Goal: Transaction & Acquisition: Purchase product/service

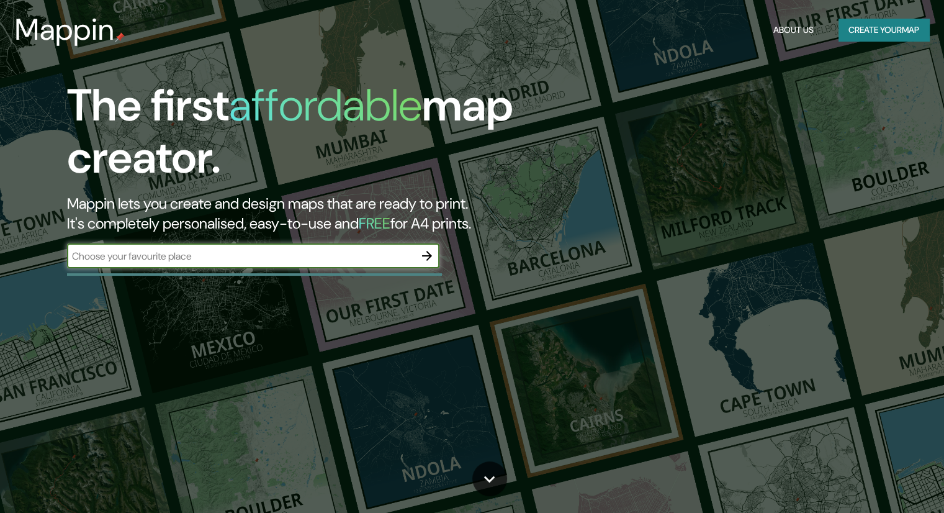
click at [328, 255] on input "text" at bounding box center [241, 256] width 348 height 14
type input "L\"
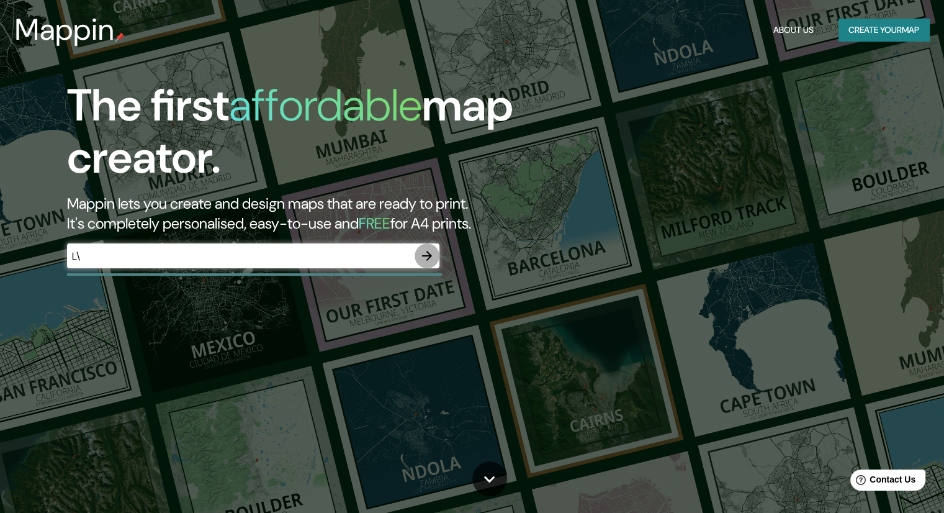
click at [427, 253] on icon "button" at bounding box center [427, 255] width 15 height 15
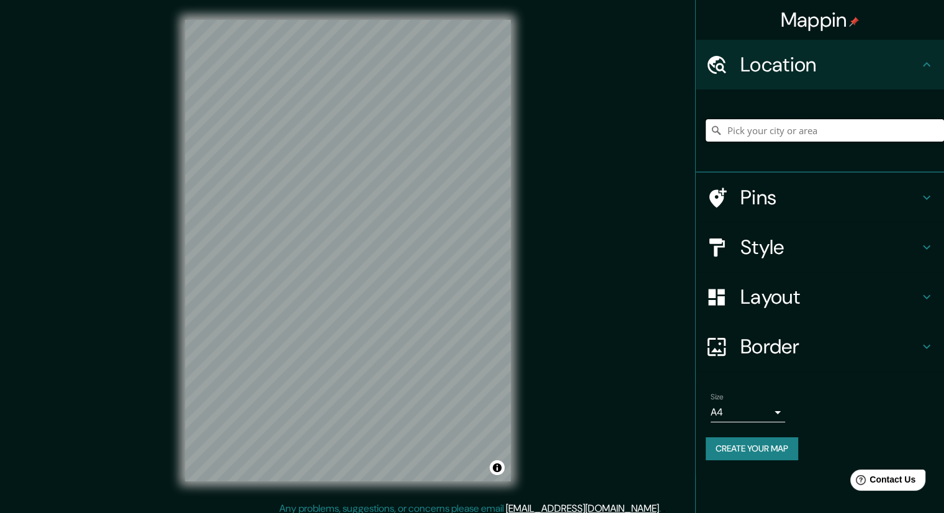
click at [736, 137] on input "Pick your city or area" at bounding box center [825, 130] width 238 height 22
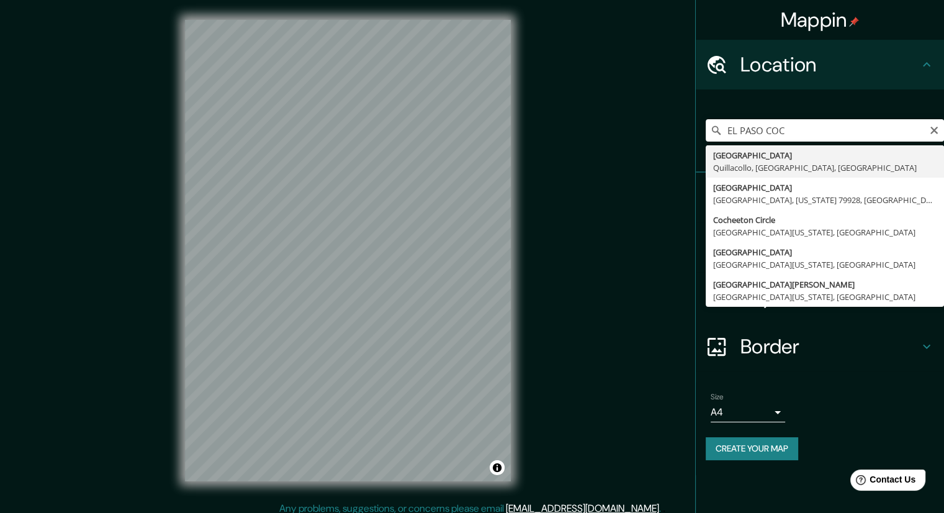
type input "[GEOGRAPHIC_DATA], [GEOGRAPHIC_DATA], [GEOGRAPHIC_DATA], [GEOGRAPHIC_DATA]"
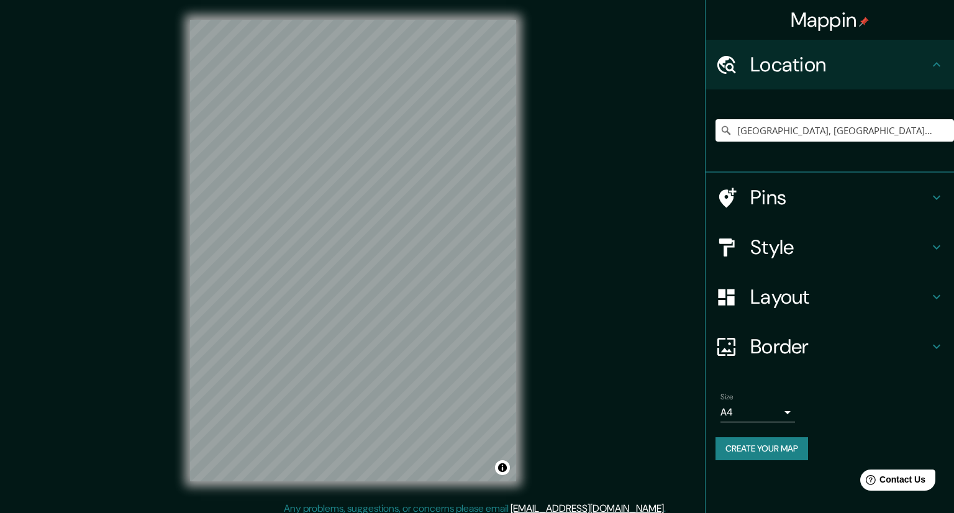
click at [777, 404] on body "Mappin Location [GEOGRAPHIC_DATA], [GEOGRAPHIC_DATA], [GEOGRAPHIC_DATA], [GEOGR…" at bounding box center [477, 256] width 954 height 513
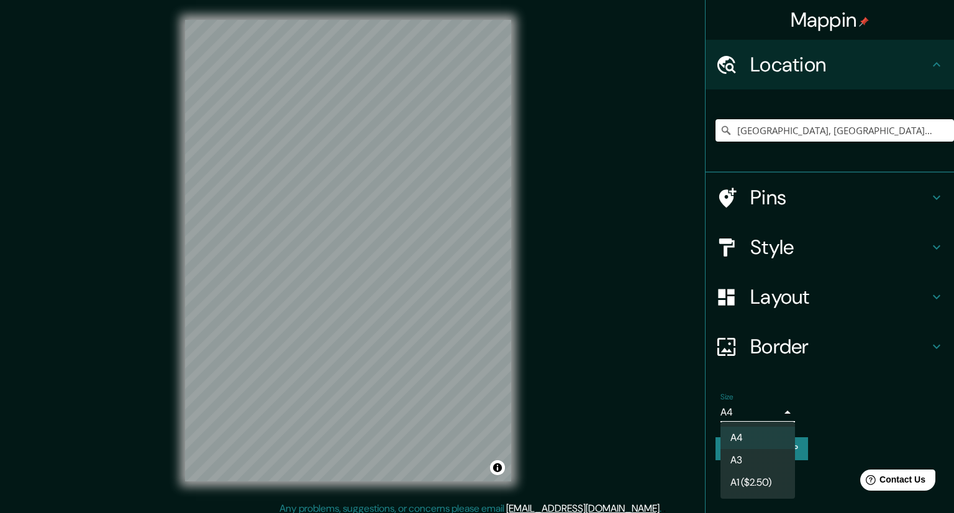
click at [777, 404] on div at bounding box center [477, 256] width 954 height 513
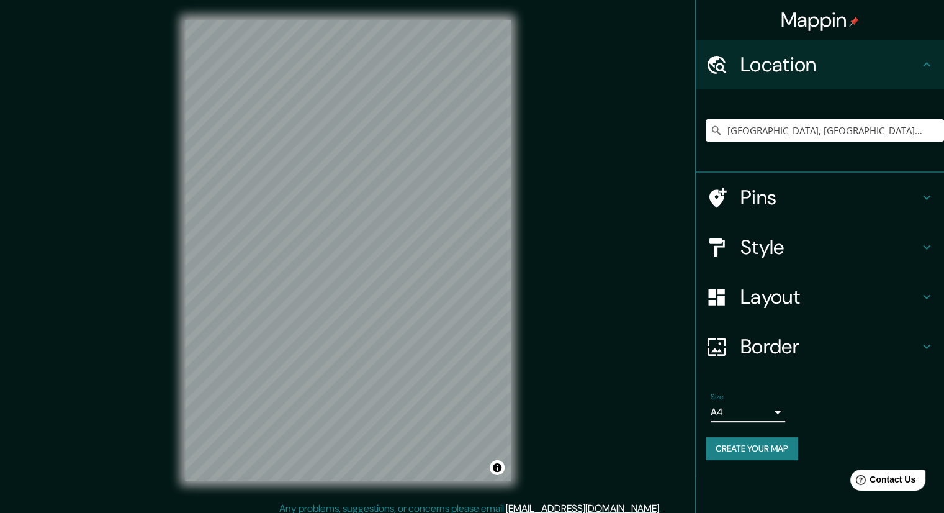
click at [791, 368] on div "Border" at bounding box center [820, 347] width 248 height 50
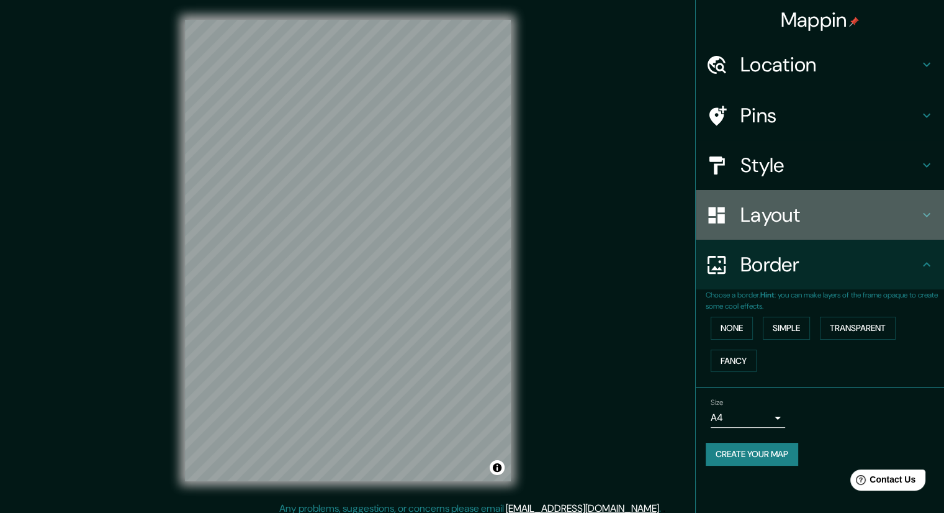
click at [812, 208] on h4 "Layout" at bounding box center [830, 214] width 179 height 25
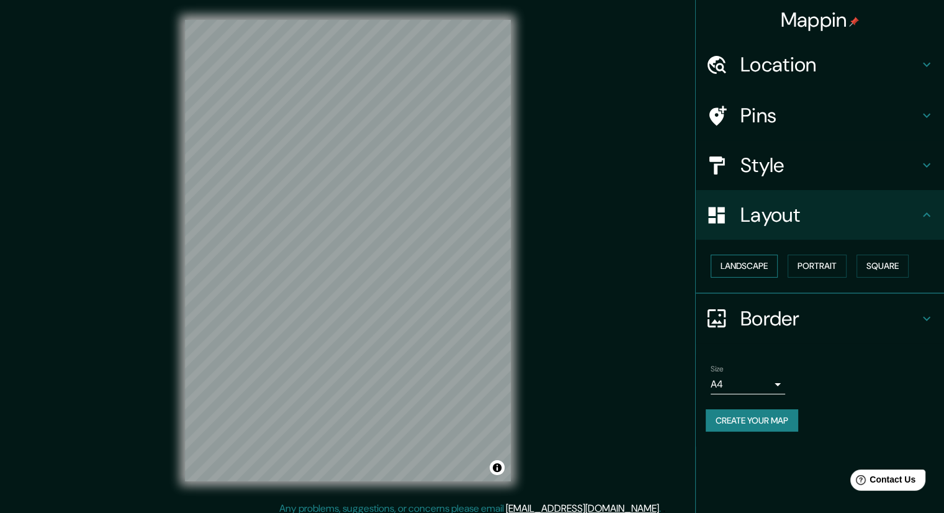
click at [744, 273] on button "Landscape" at bounding box center [744, 266] width 67 height 23
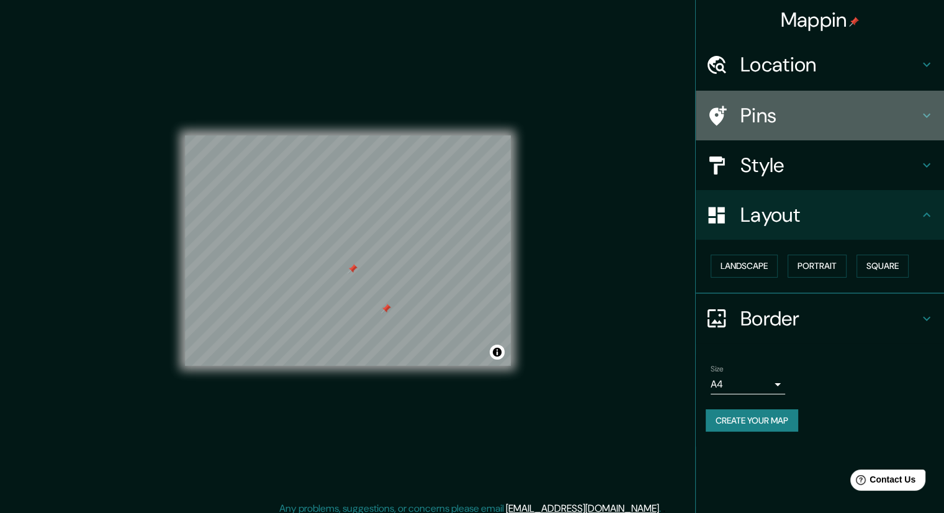
click at [776, 114] on h4 "Pins" at bounding box center [830, 115] width 179 height 25
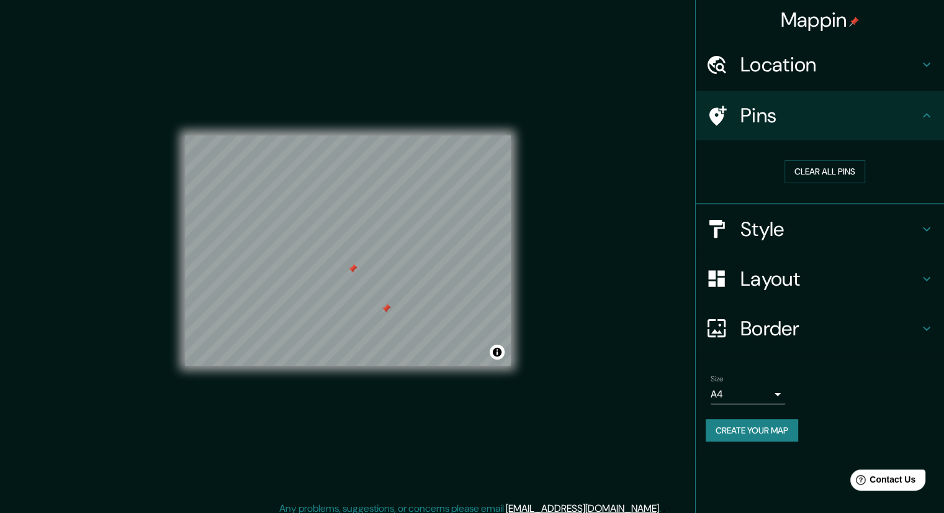
click at [772, 86] on div "Location" at bounding box center [820, 65] width 248 height 50
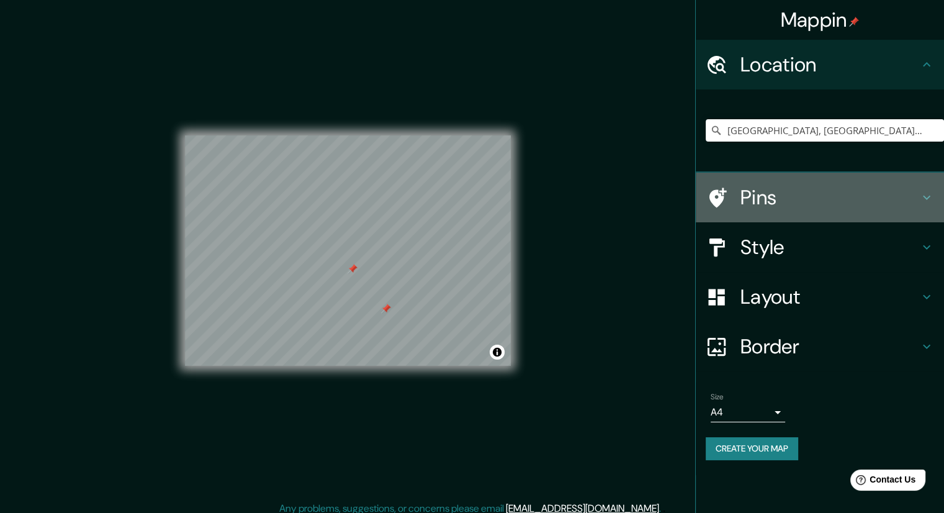
click at [807, 208] on h4 "Pins" at bounding box center [830, 197] width 179 height 25
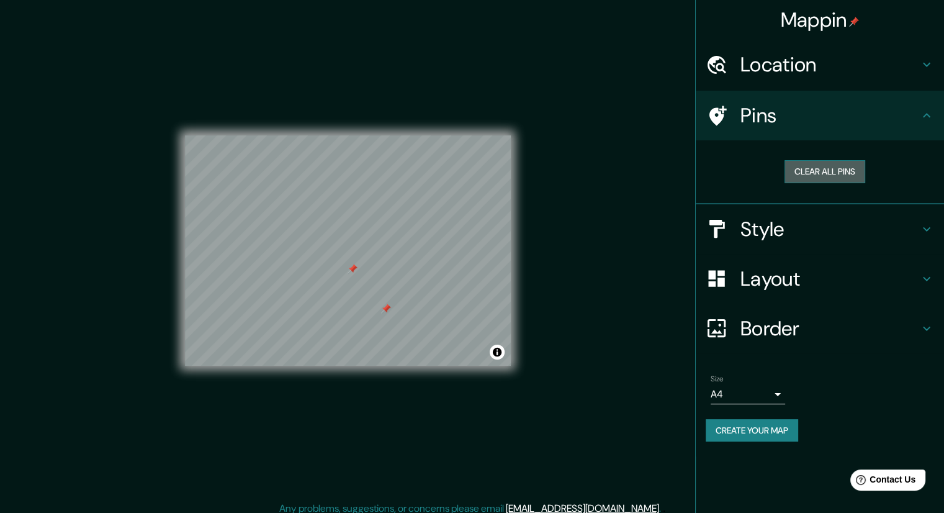
click at [820, 170] on button "Clear all pins" at bounding box center [825, 171] width 81 height 23
click at [781, 428] on button "Create your map" at bounding box center [752, 430] width 93 height 23
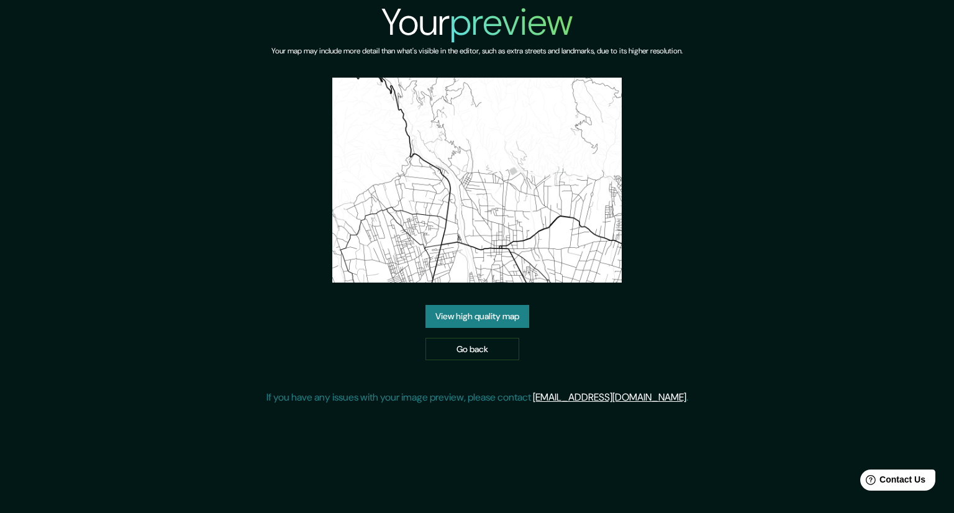
click at [595, 266] on img at bounding box center [477, 180] width 290 height 205
click at [489, 316] on link "View high quality map" at bounding box center [477, 316] width 104 height 23
